Goal: Find specific page/section: Find specific page/section

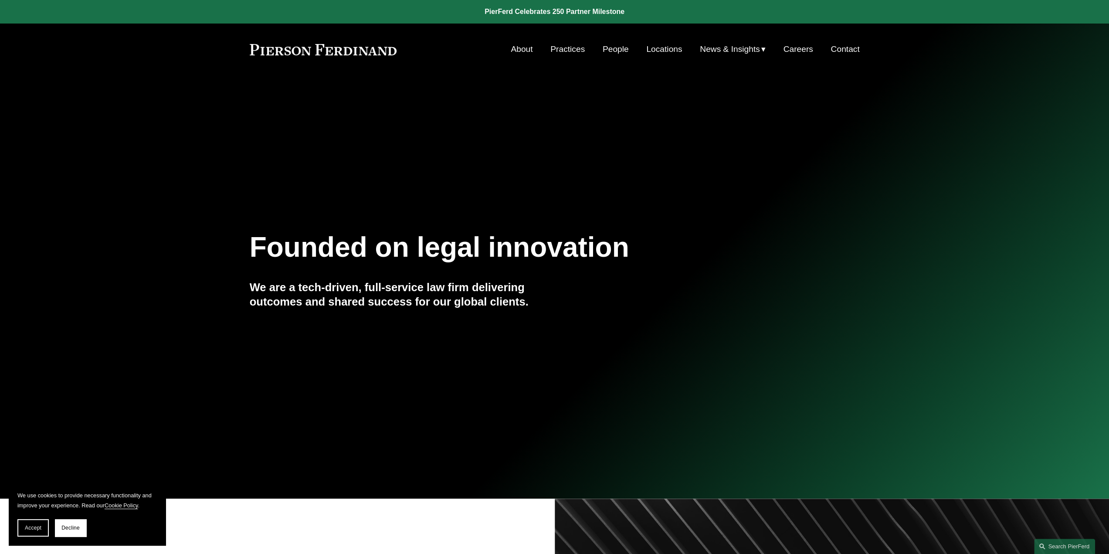
click at [561, 49] on link "Practices" at bounding box center [567, 49] width 34 height 17
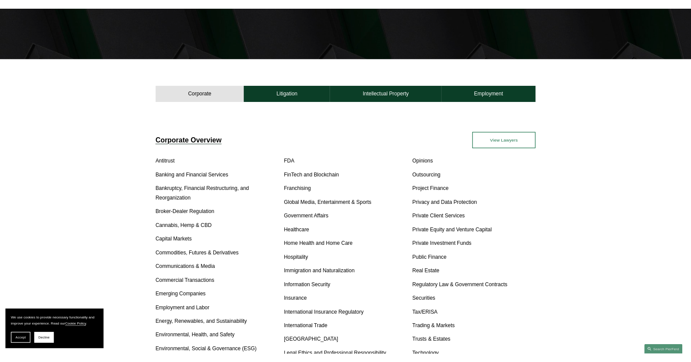
scroll to position [218, 0]
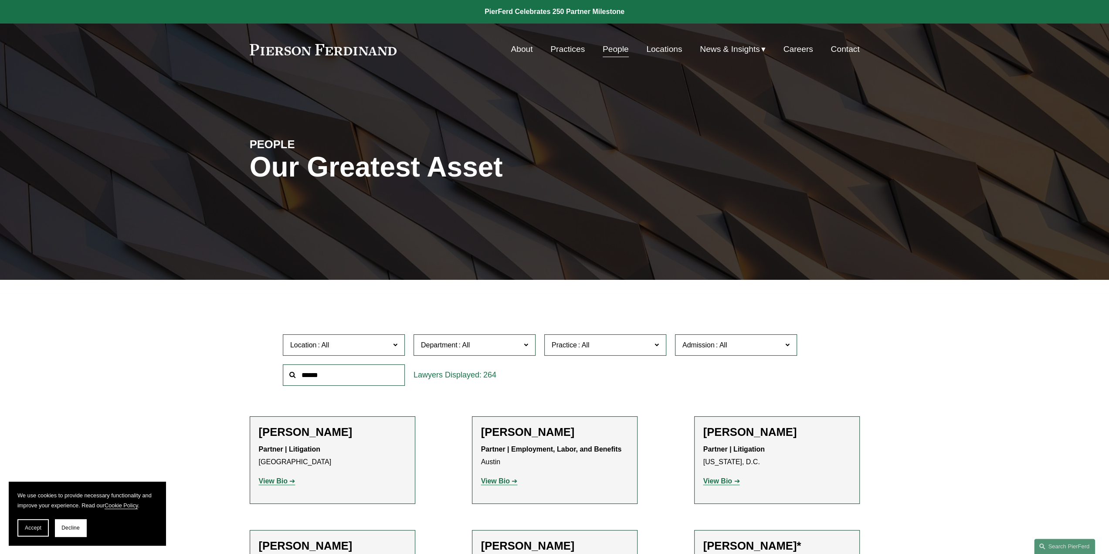
click at [653, 343] on label "Practice" at bounding box center [605, 344] width 122 height 21
click at [0, 0] on link "Real Estate" at bounding box center [0, 0] width 0 height 0
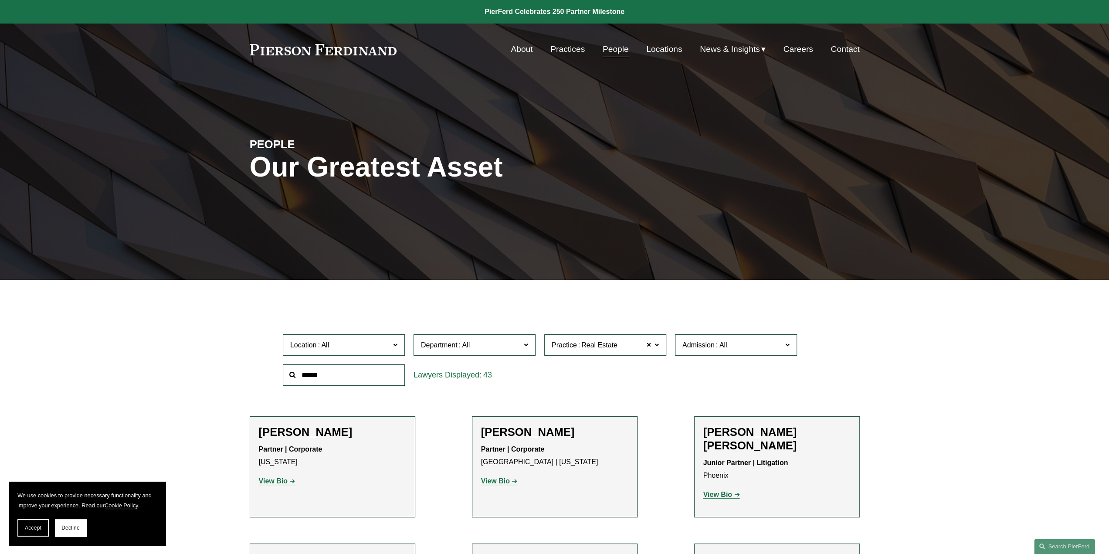
click at [351, 349] on span "Location" at bounding box center [340, 345] width 100 height 12
click at [0, 0] on link "[GEOGRAPHIC_DATA]" at bounding box center [0, 0] width 0 height 0
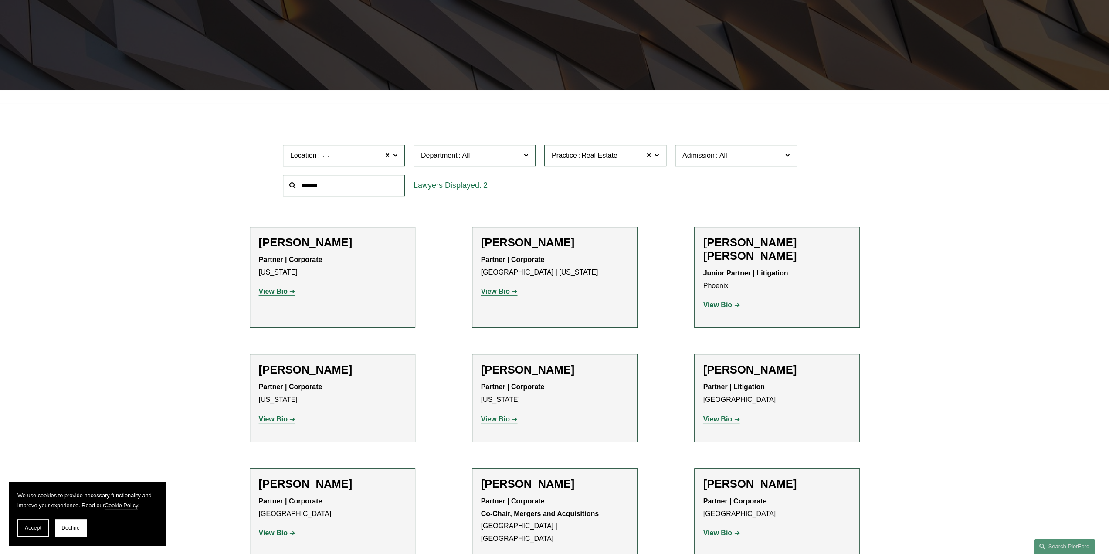
scroll to position [195, 0]
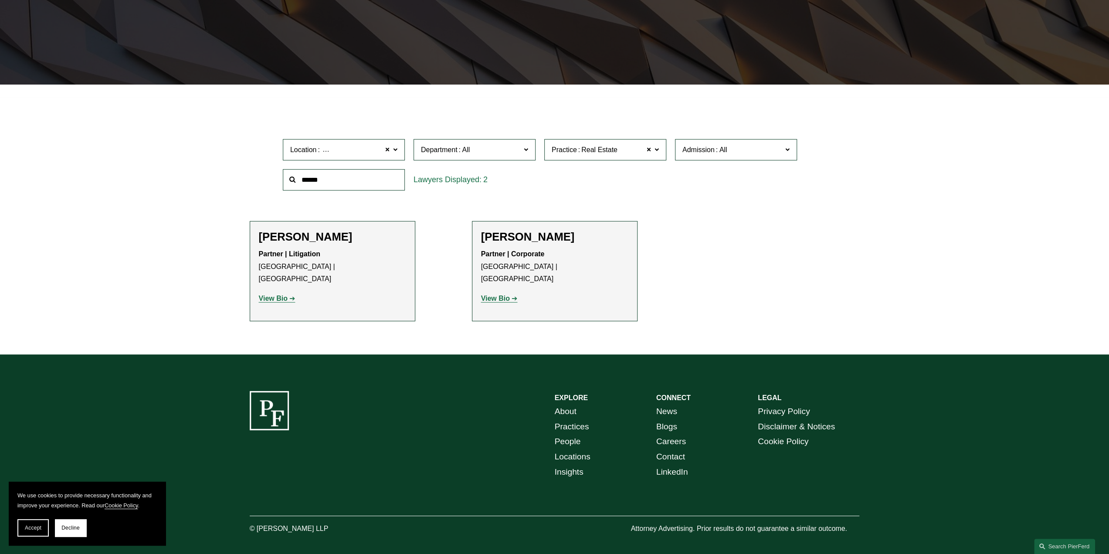
click at [630, 152] on span "Practice Real Estate" at bounding box center [602, 150] width 100 height 12
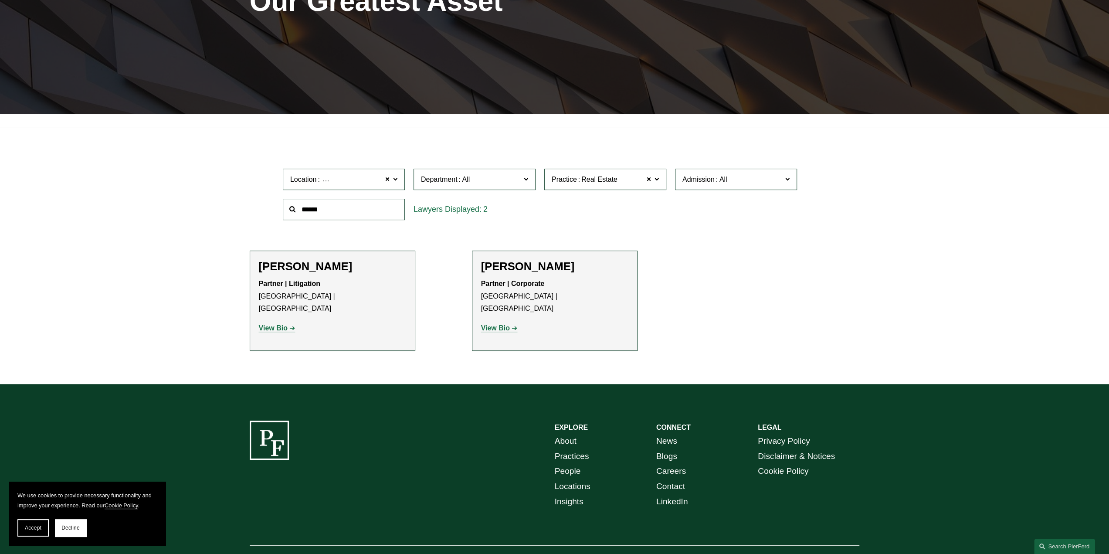
scroll to position [0, 0]
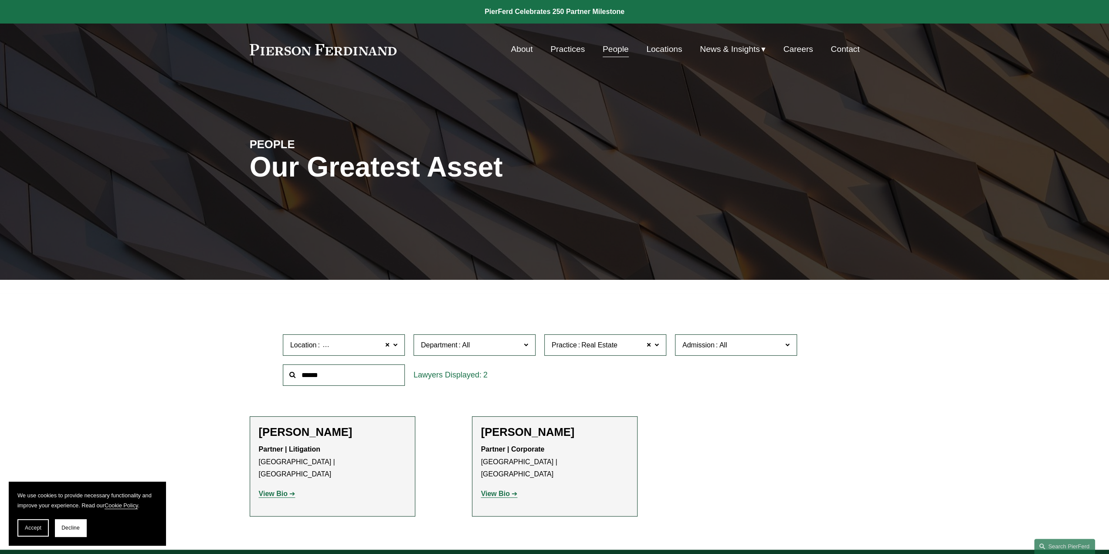
click at [0, 0] on link "All" at bounding box center [0, 0] width 0 height 0
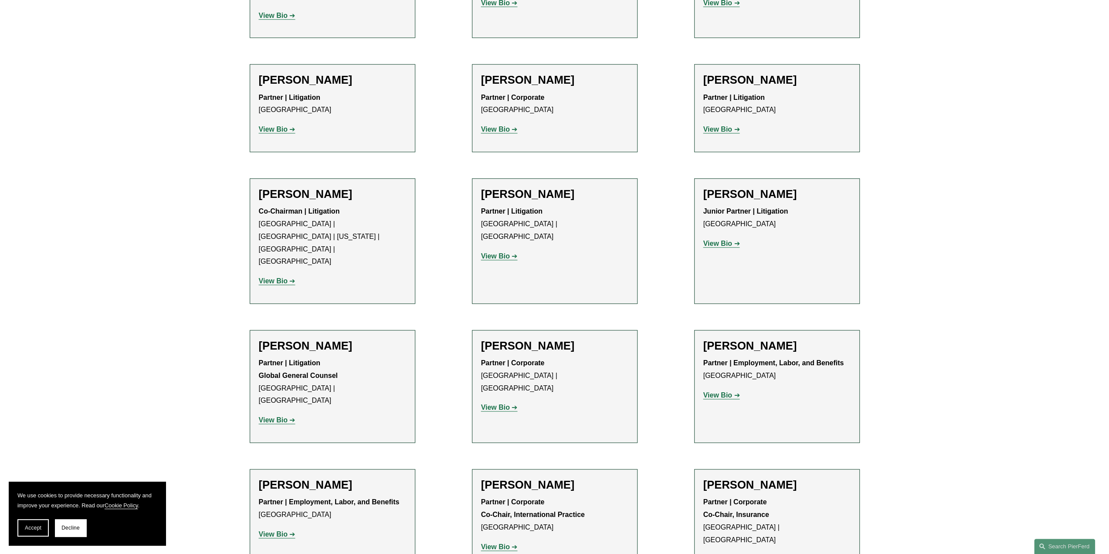
scroll to position [598, 0]
